Goal: Task Accomplishment & Management: Manage account settings

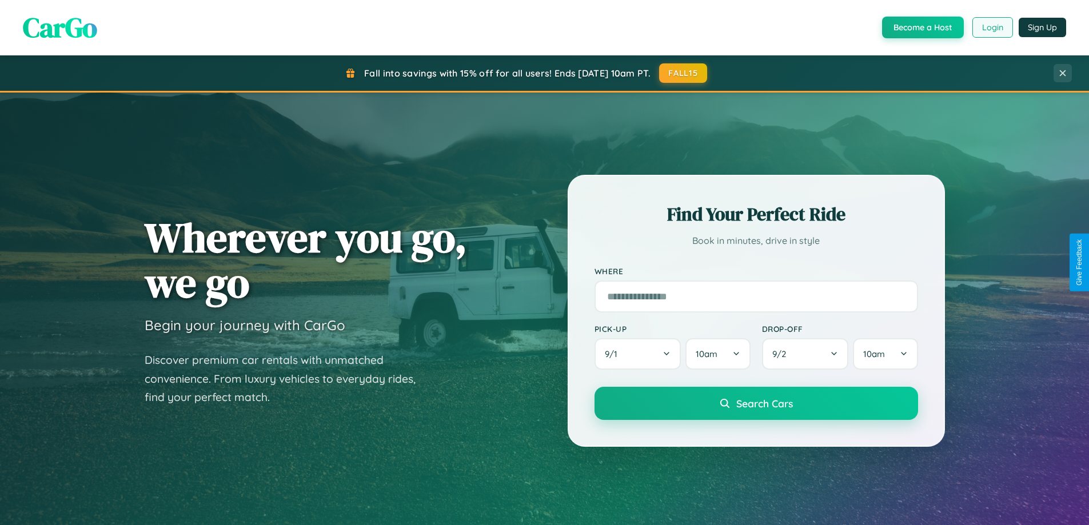
click at [992, 27] on button "Login" at bounding box center [992, 27] width 41 height 21
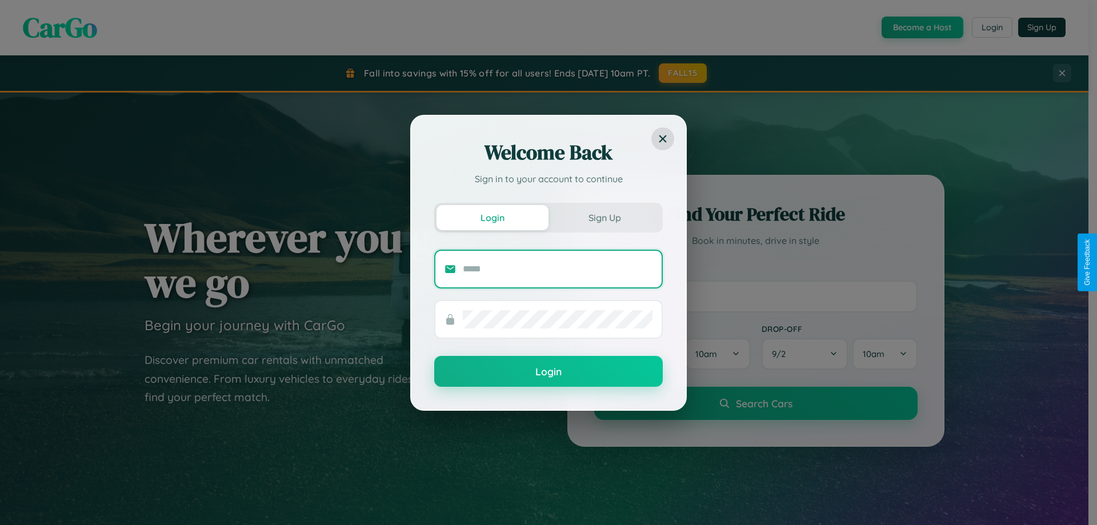
click at [558, 269] on input "text" at bounding box center [558, 269] width 190 height 18
type input "**********"
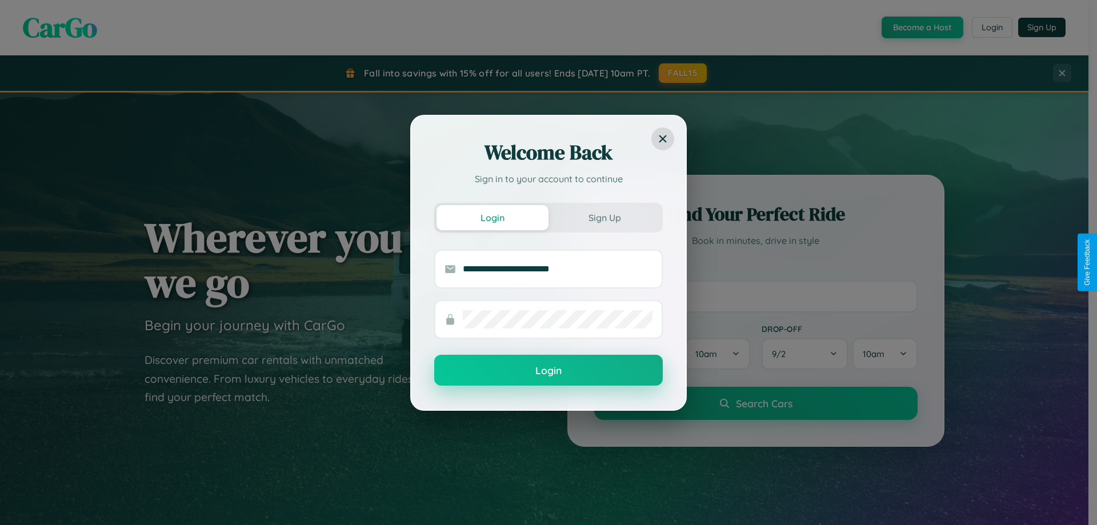
click at [549, 371] on button "Login" at bounding box center [548, 370] width 229 height 31
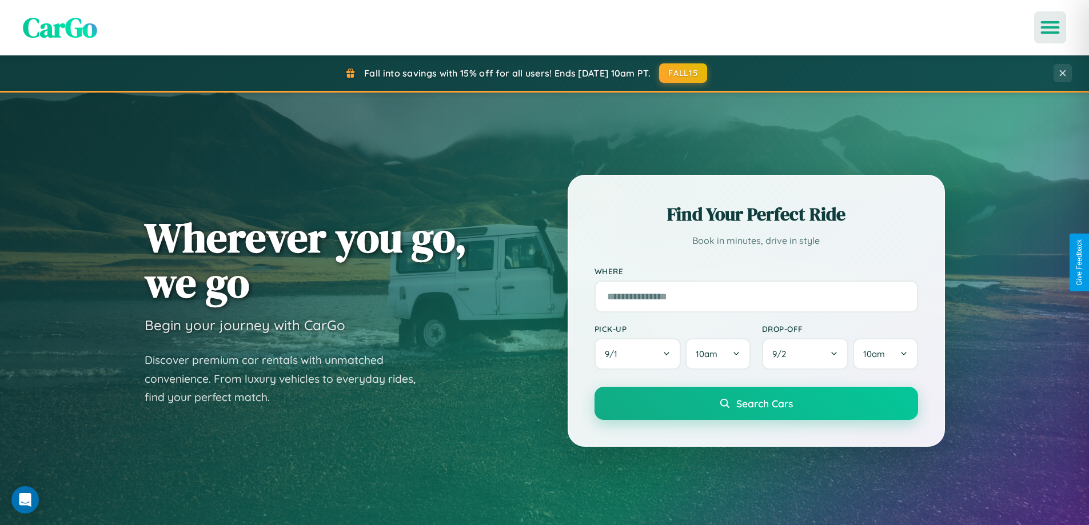
click at [1050, 27] on icon "Open menu" at bounding box center [1050, 27] width 17 height 10
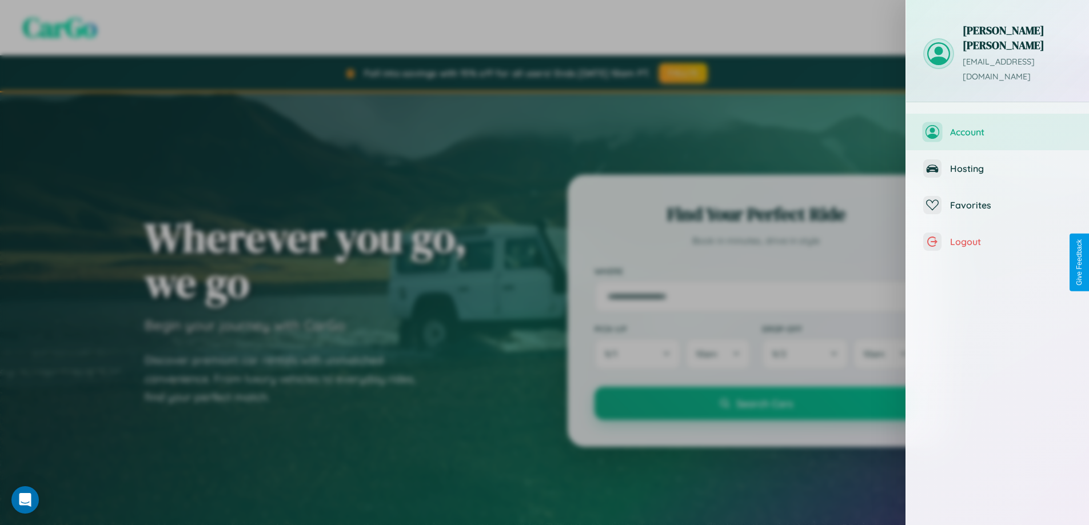
click at [997, 126] on span "Account" at bounding box center [1011, 131] width 122 height 11
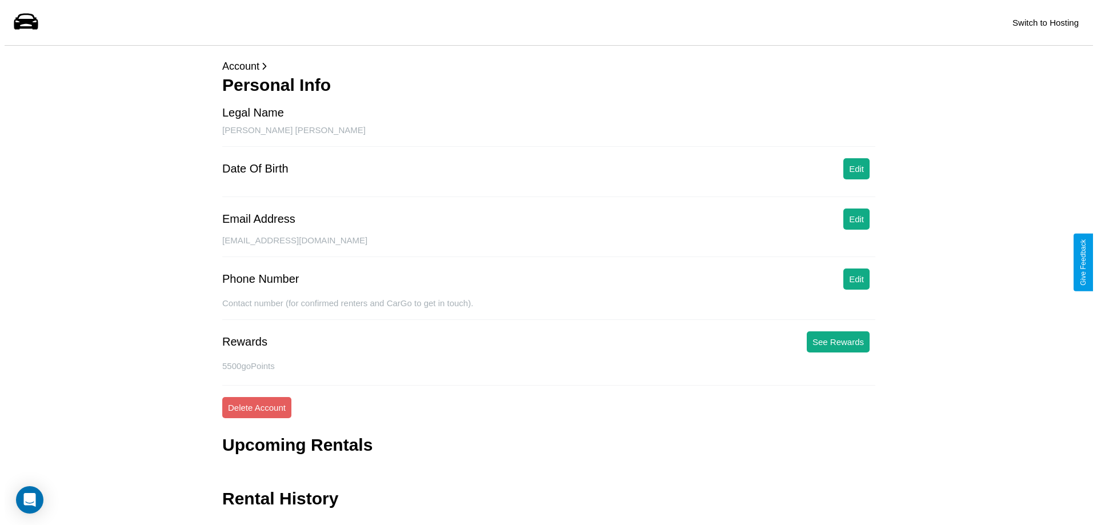
scroll to position [27, 0]
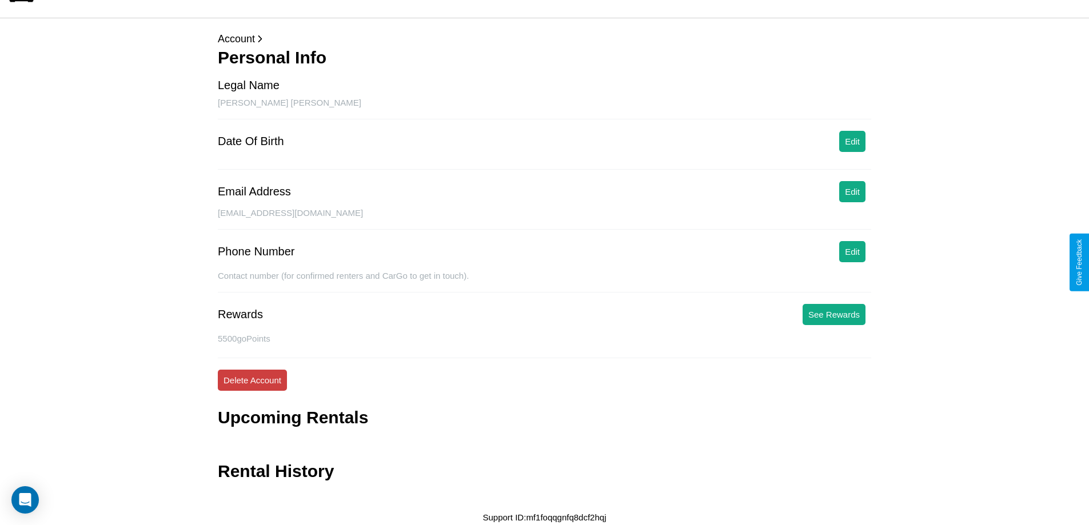
click at [252, 380] on button "Delete Account" at bounding box center [252, 380] width 69 height 21
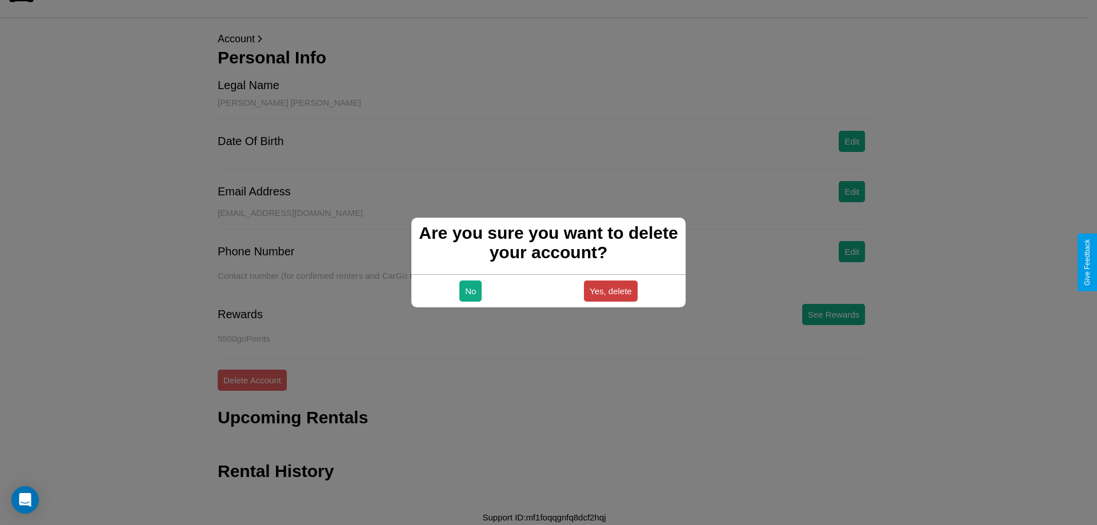
click at [610, 291] on button "Yes, delete" at bounding box center [611, 291] width 54 height 21
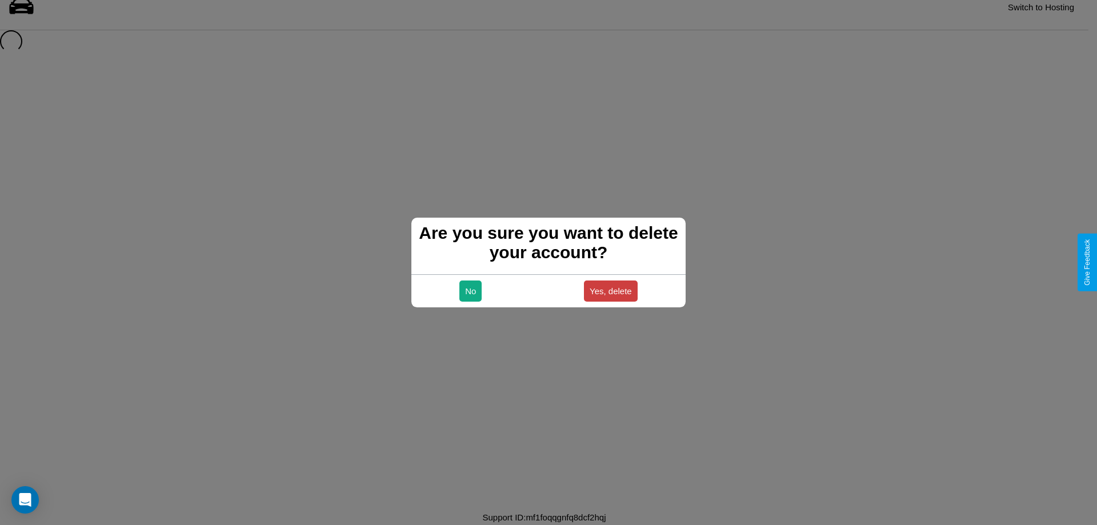
scroll to position [15, 0]
